Goal: Transaction & Acquisition: Purchase product/service

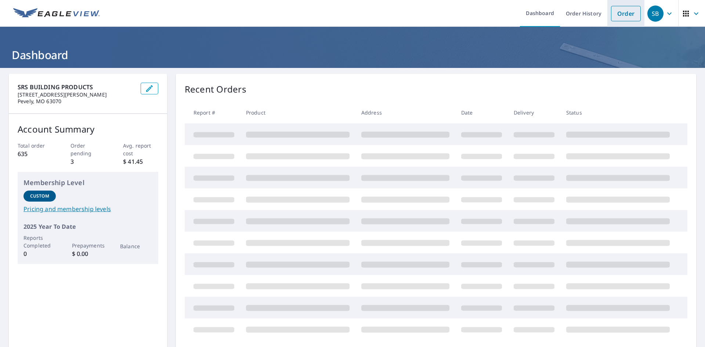
click at [615, 14] on link "Order" at bounding box center [626, 13] width 30 height 15
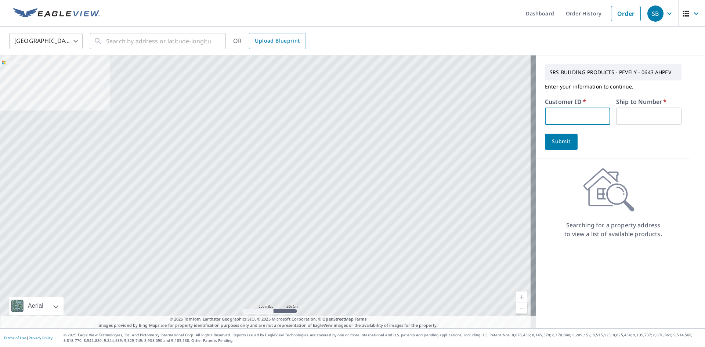
click at [598, 116] on input "text" at bounding box center [577, 116] width 65 height 17
type input "JEF246"
click at [639, 116] on input "text" at bounding box center [648, 116] width 65 height 17
type input "1"
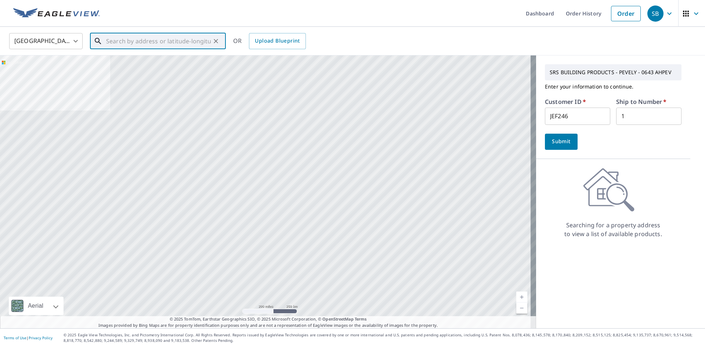
click at [153, 43] on input "text" at bounding box center [158, 41] width 105 height 21
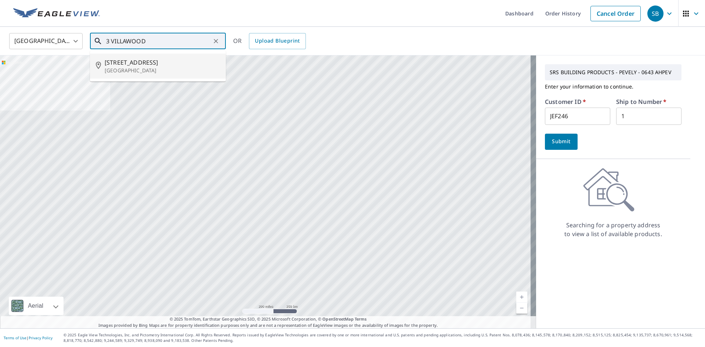
click at [126, 63] on span "3 Villawood Ln" at bounding box center [162, 62] width 115 height 9
type input "3 Villawood Ln Saint Louis, MO 63119"
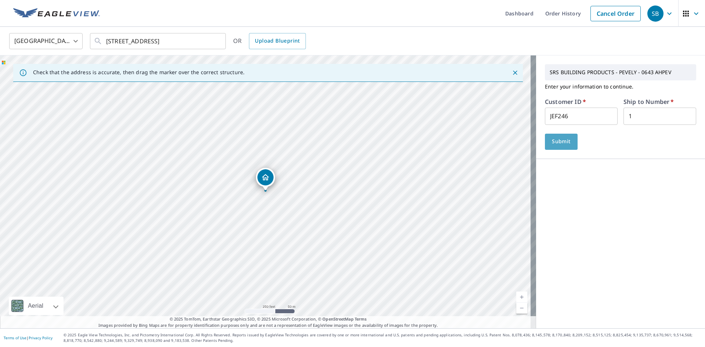
click at [556, 145] on span "Submit" at bounding box center [561, 141] width 21 height 9
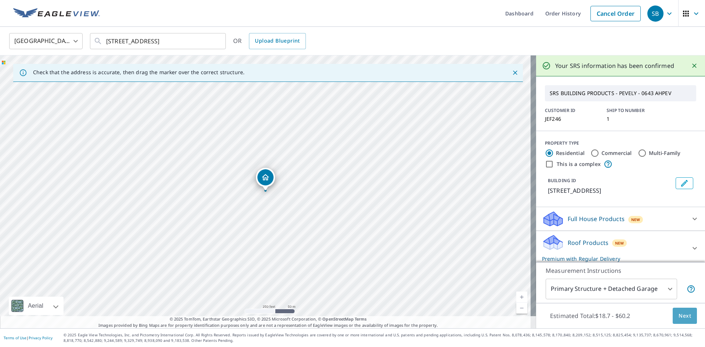
click at [678, 316] on span "Next" at bounding box center [684, 315] width 12 height 9
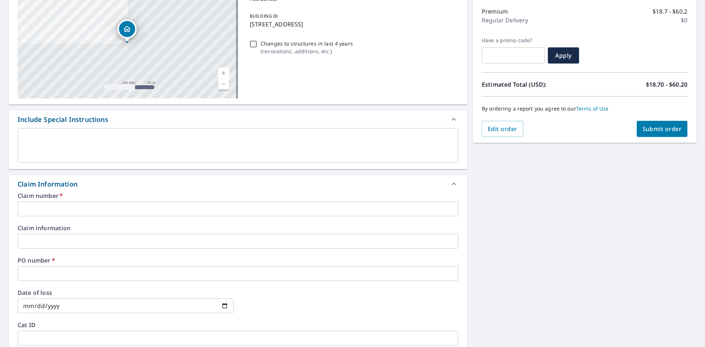
scroll to position [110, 0]
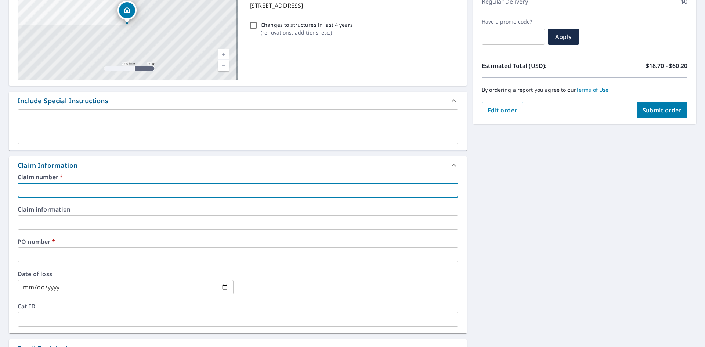
click at [37, 190] on input "text" at bounding box center [238, 190] width 441 height 15
type input "JEF246"
checkbox input "true"
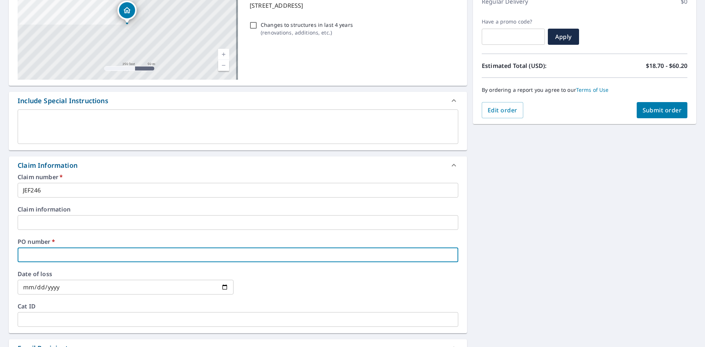
click at [43, 262] on input "text" at bounding box center [238, 254] width 441 height 15
type input "3"
checkbox input "true"
type input "3"
checkbox input "true"
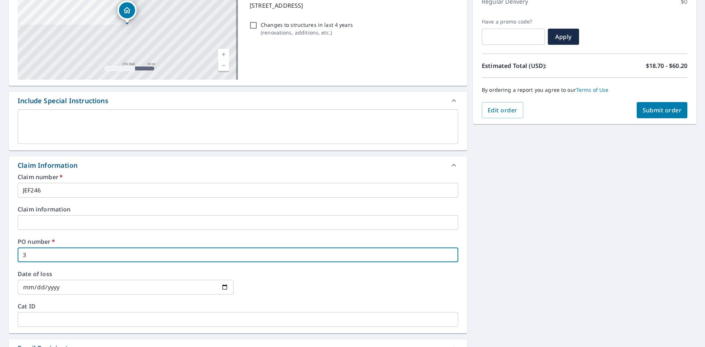
type input "3 V"
checkbox input "true"
type input "3 VI"
checkbox input "true"
type input "3 VIL"
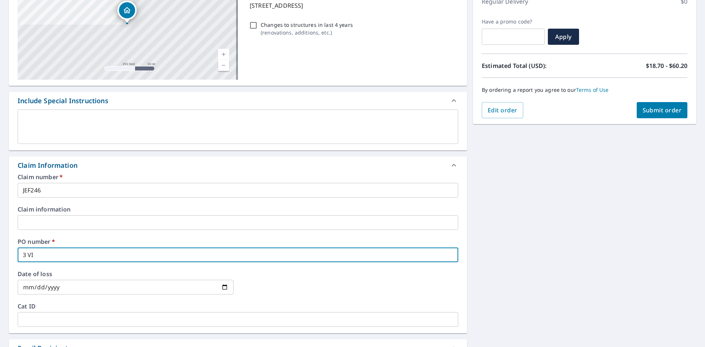
checkbox input "true"
type input "3 VILL"
checkbox input "true"
type input "3 VILLA"
checkbox input "true"
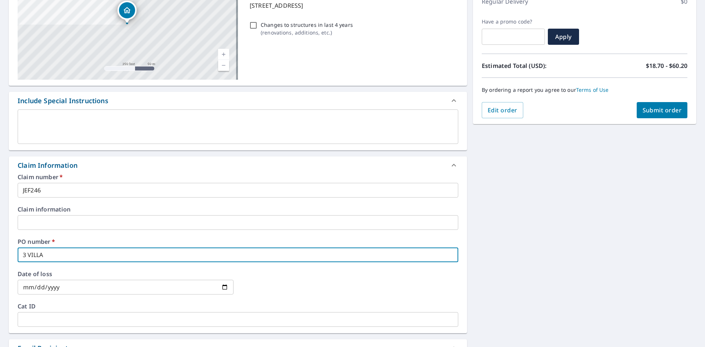
type input "3 VILLAW"
checkbox input "true"
type input "3 VILLAWO"
checkbox input "true"
type input "3 VILLAWOO"
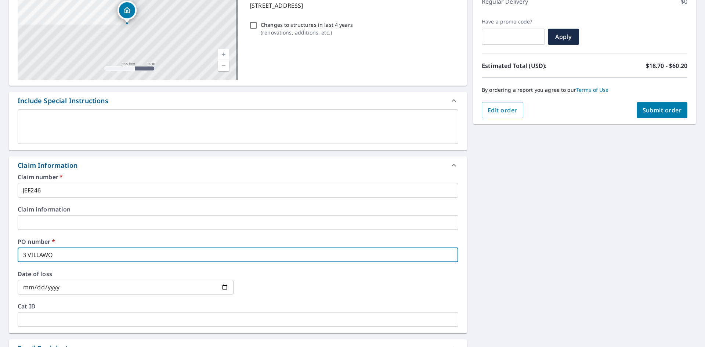
checkbox input "true"
type input "3 VILLAWOOD"
checkbox input "true"
type input "3 VILLAWOOD"
checkbox input "true"
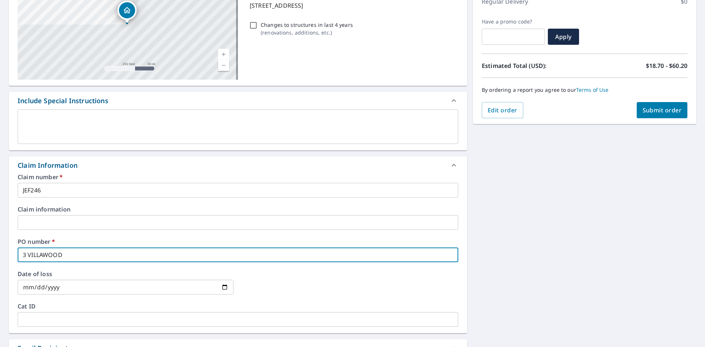
type input "3 VILLAWOOD L"
checkbox input "true"
type input "3 VILLAWOOD LN"
checkbox input "true"
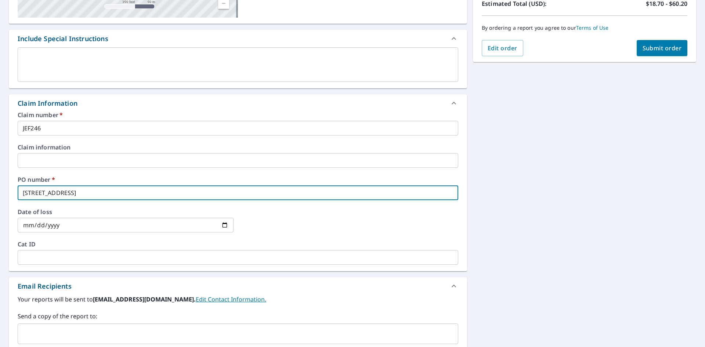
scroll to position [220, 0]
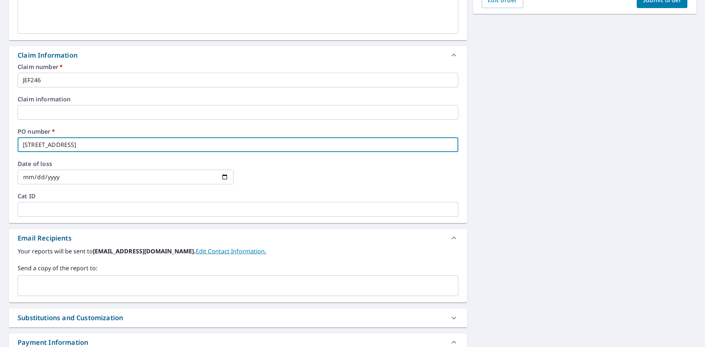
type input "3 VILLAWOOD LN"
click at [83, 282] on input "text" at bounding box center [232, 286] width 423 height 14
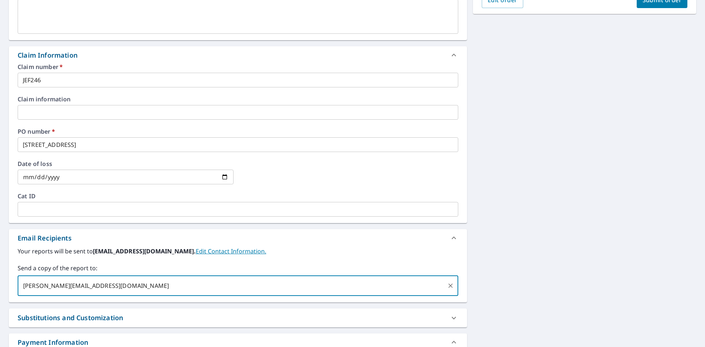
type input "jerry@jeffcoguttering.com"
checkbox input "true"
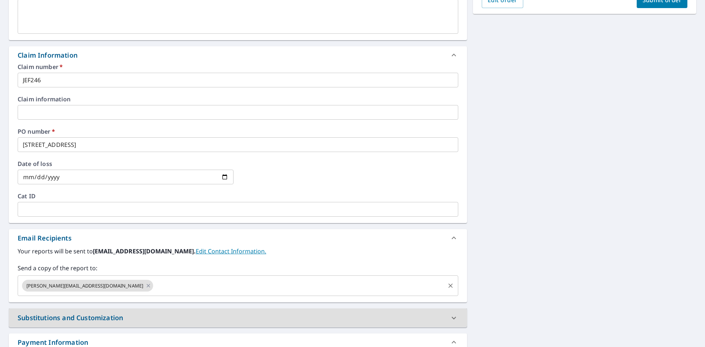
click at [154, 290] on input "text" at bounding box center [299, 286] width 290 height 14
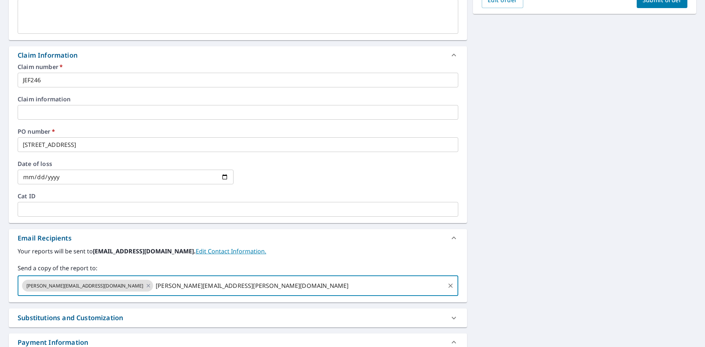
type input "jim.duffy@srsbuildingproducts.com"
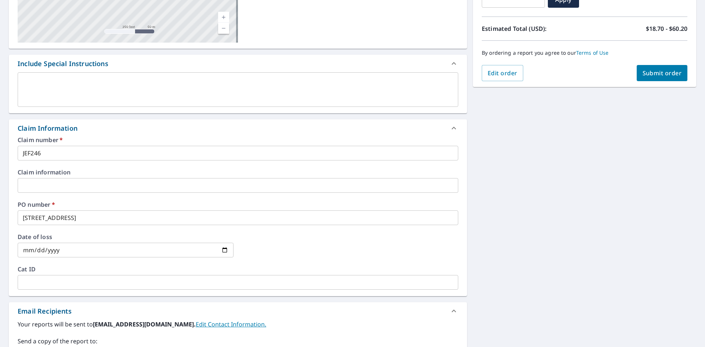
scroll to position [147, 0]
click at [657, 69] on button "Submit order" at bounding box center [662, 73] width 51 height 16
checkbox input "true"
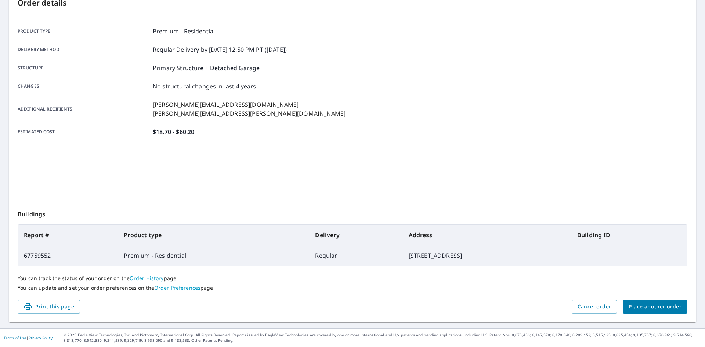
scroll to position [85, 0]
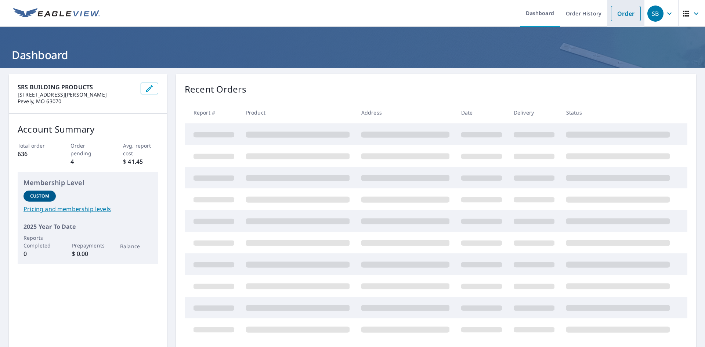
click at [615, 14] on link "Order" at bounding box center [626, 13] width 30 height 15
